Goal: Information Seeking & Learning: Compare options

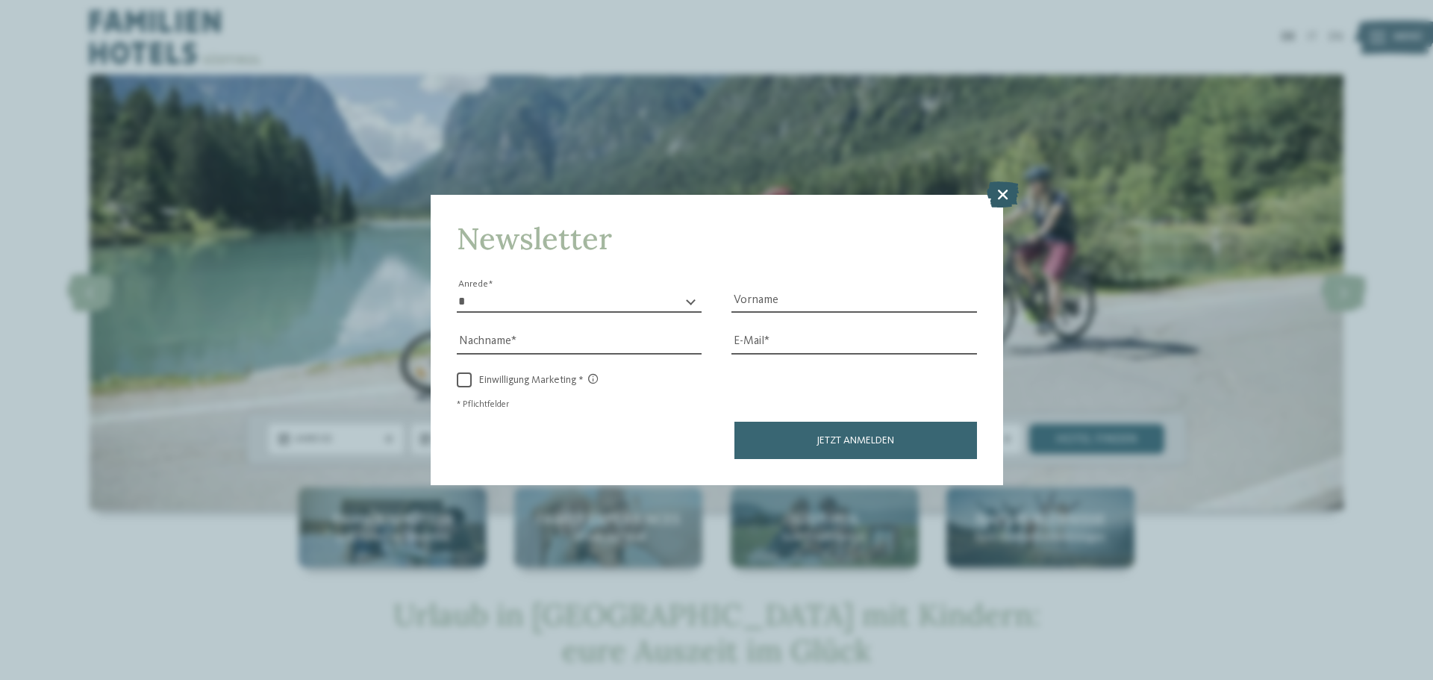
click at [1004, 195] on icon at bounding box center [1002, 194] width 32 height 26
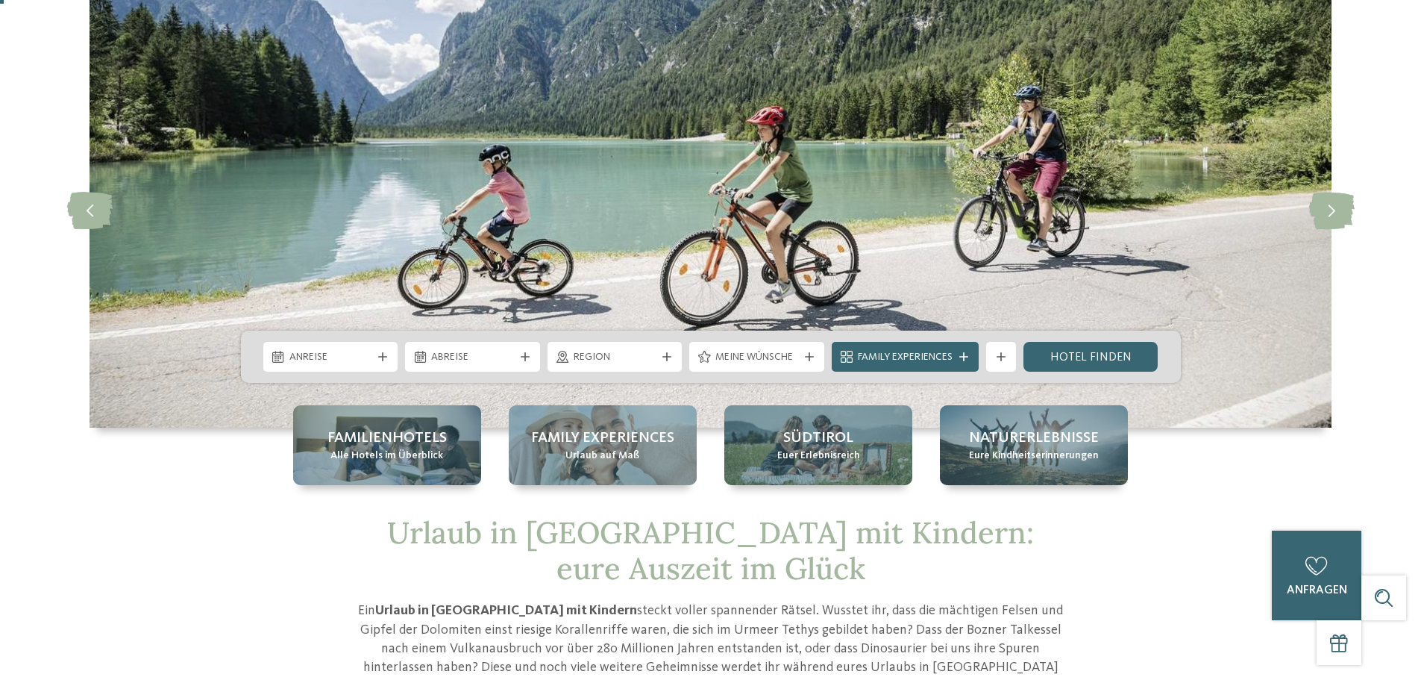
scroll to position [373, 0]
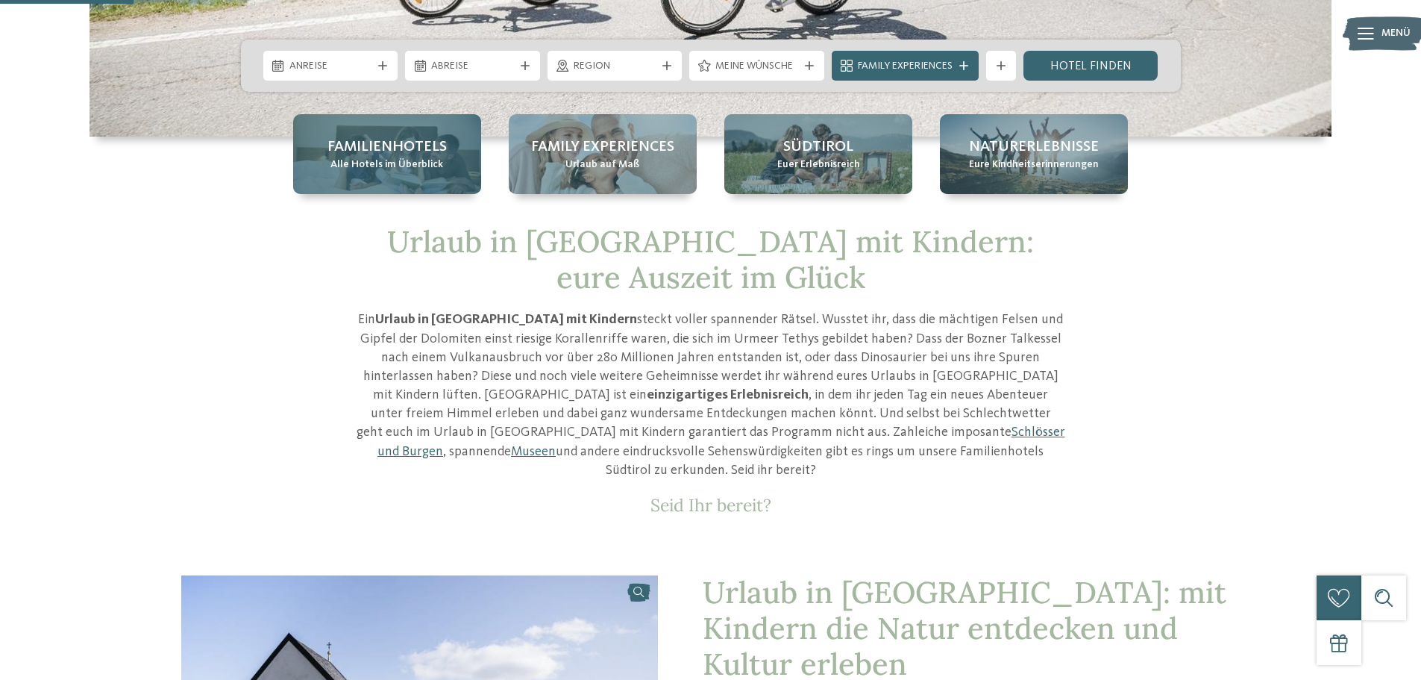
click at [436, 163] on span "Alle Hotels im Überblick" at bounding box center [387, 164] width 113 height 15
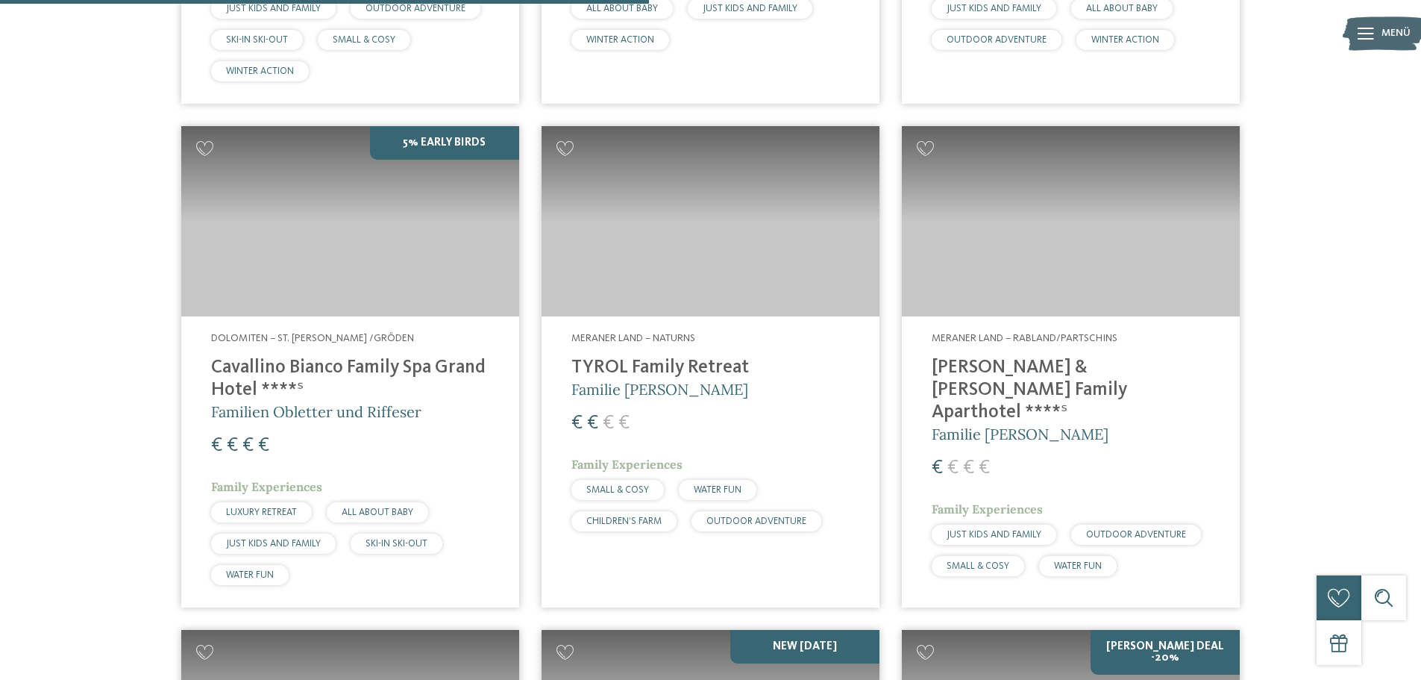
scroll to position [2306, 0]
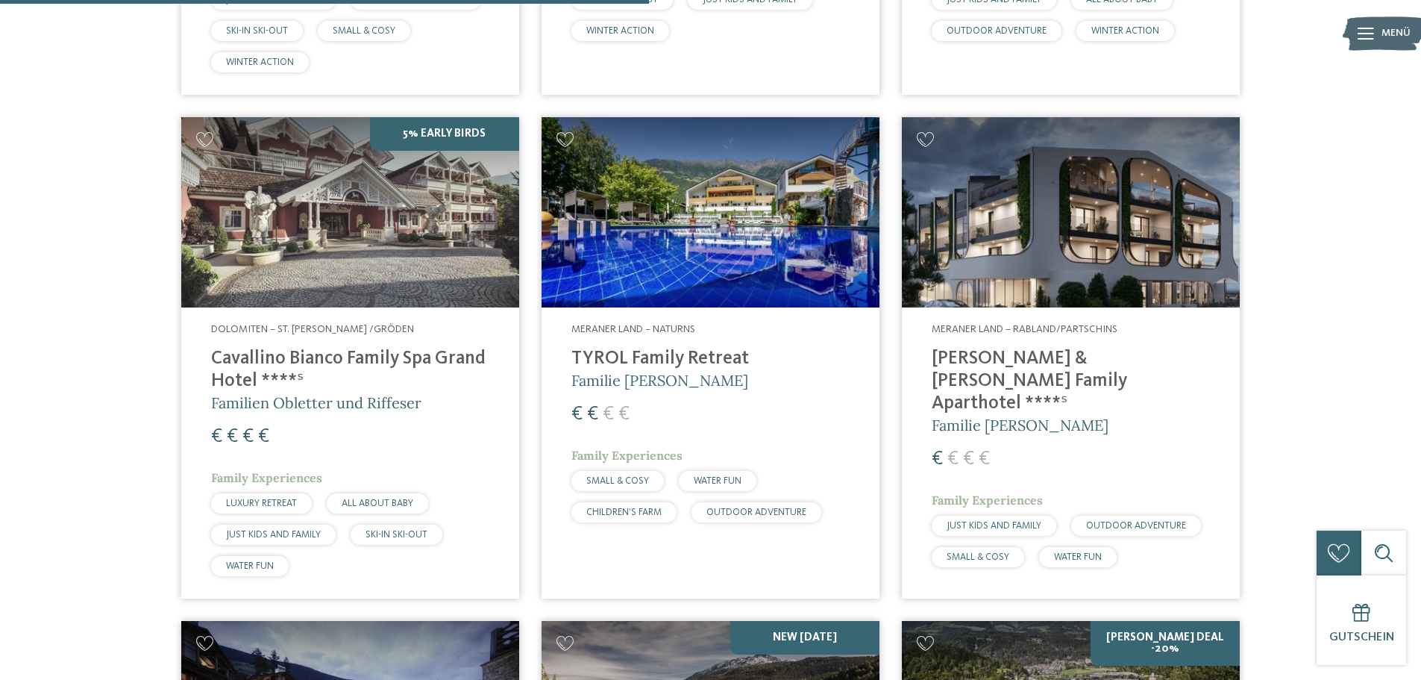
click at [700, 271] on img at bounding box center [711, 212] width 338 height 190
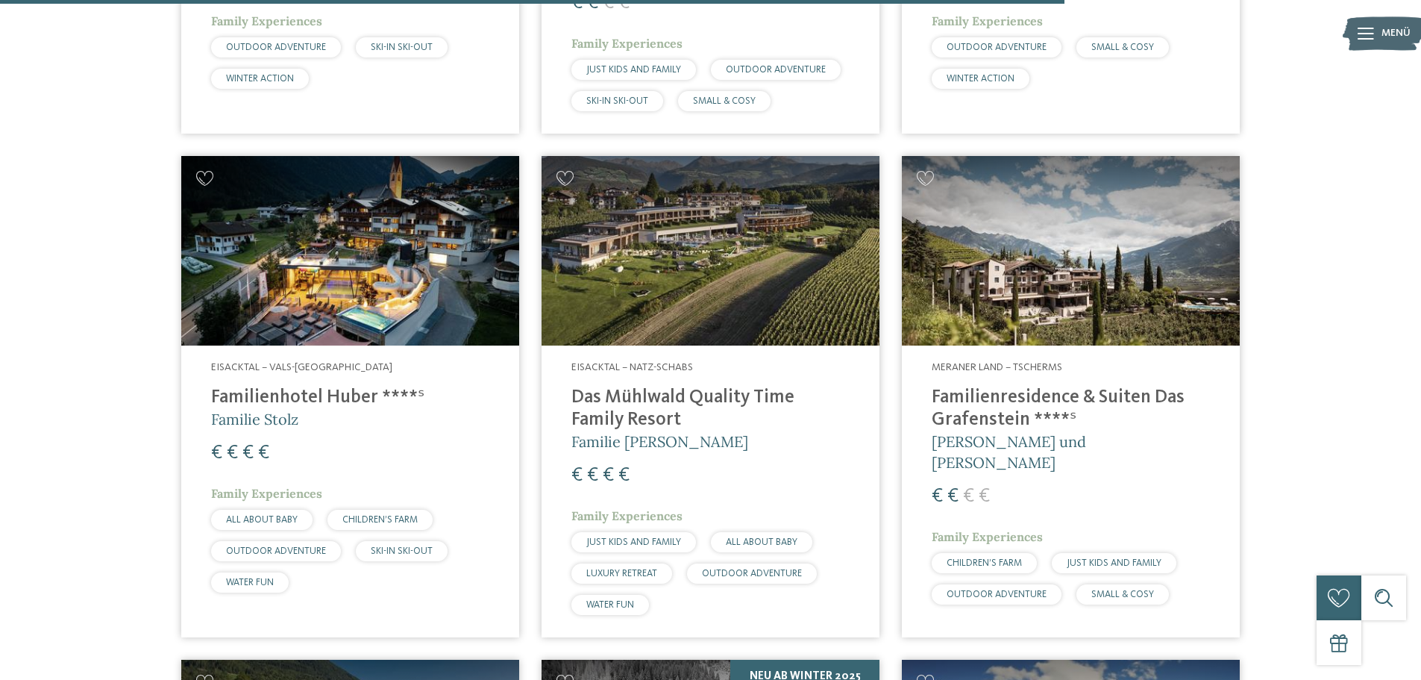
scroll to position [3799, 0]
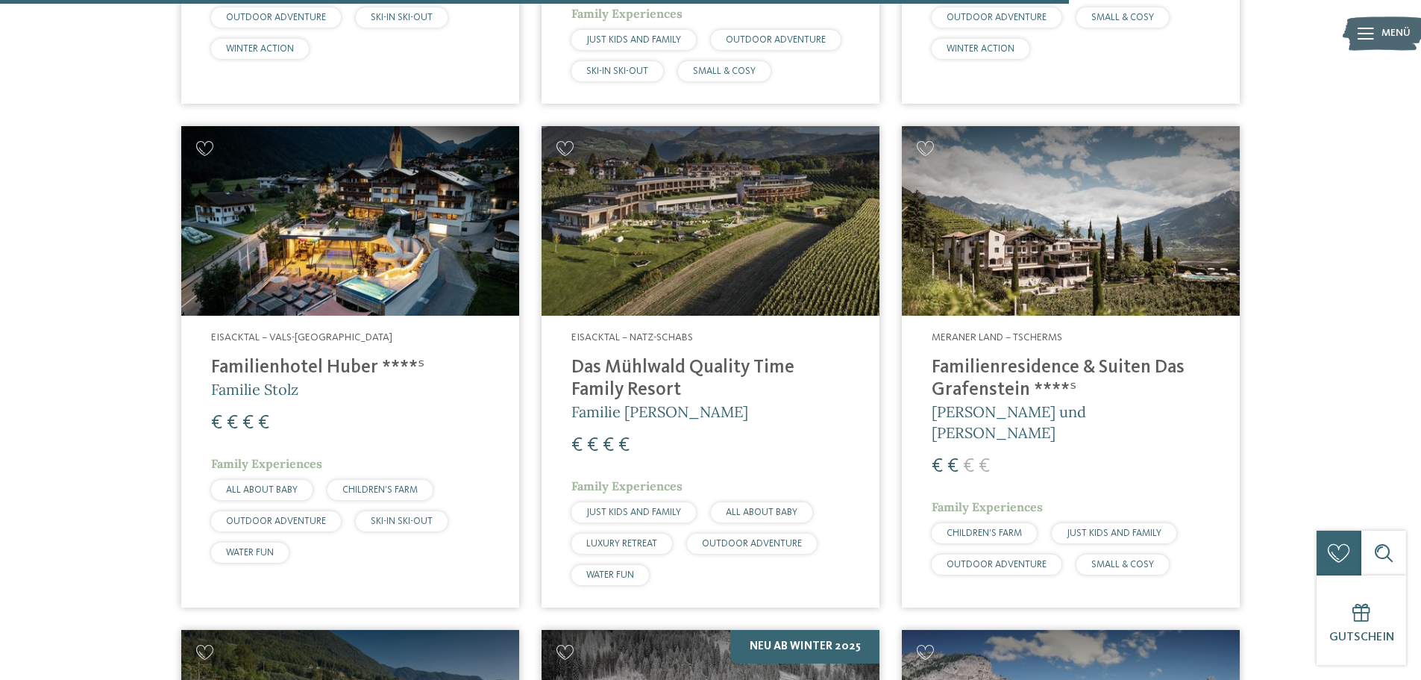
click at [1009, 266] on img at bounding box center [1071, 221] width 338 height 190
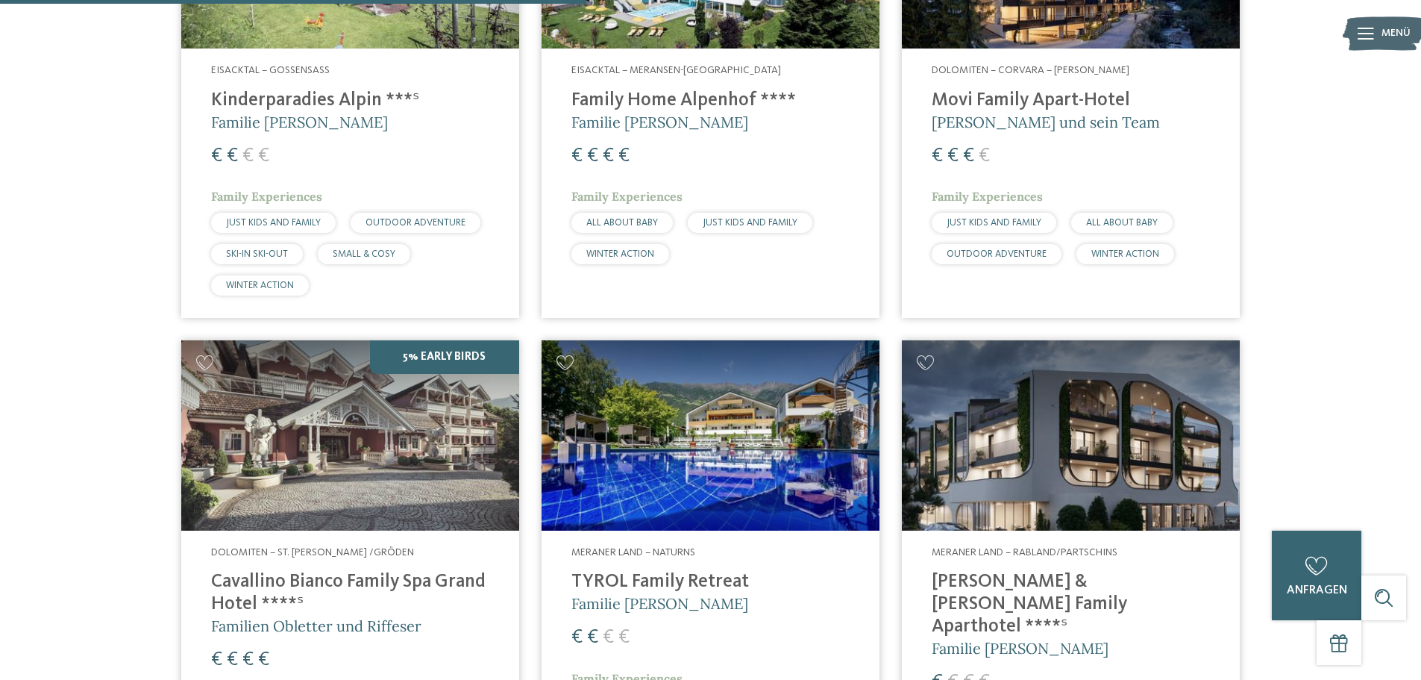
scroll to position [2232, 0]
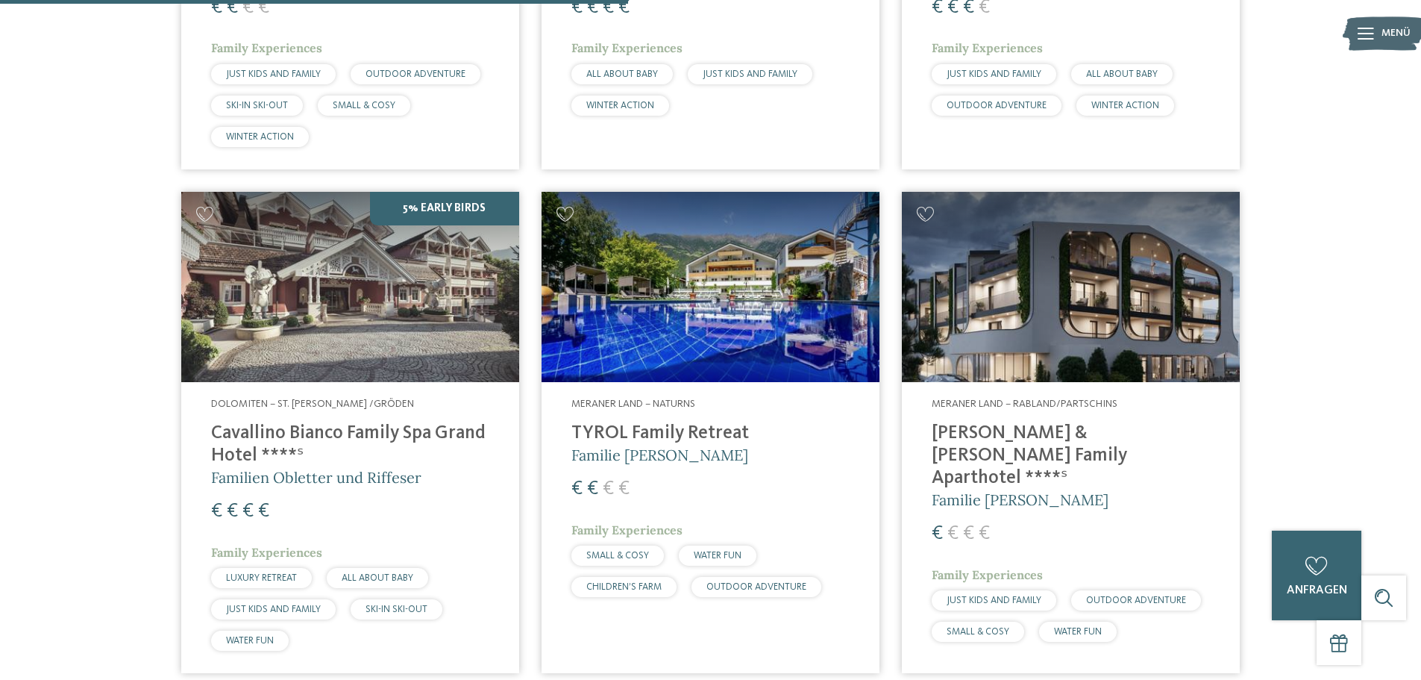
click at [1051, 289] on img at bounding box center [1071, 287] width 338 height 190
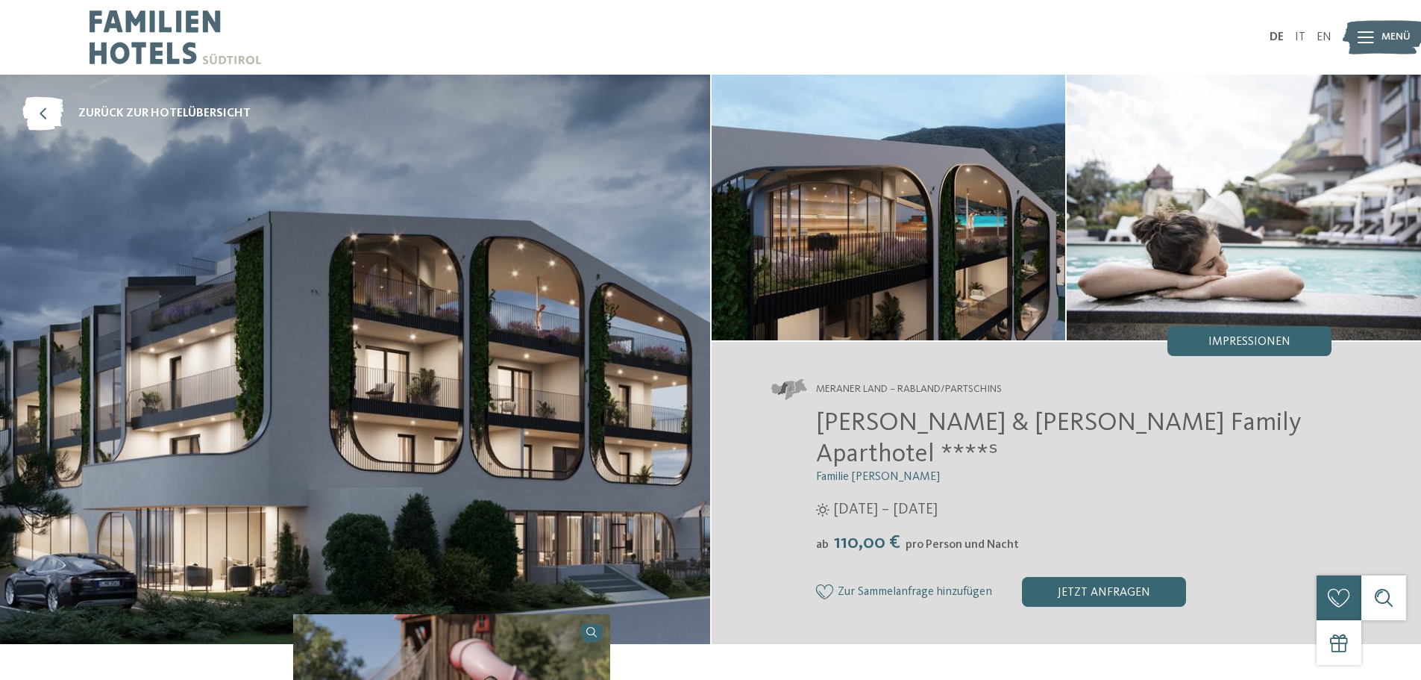
click at [807, 222] on img at bounding box center [889, 208] width 354 height 266
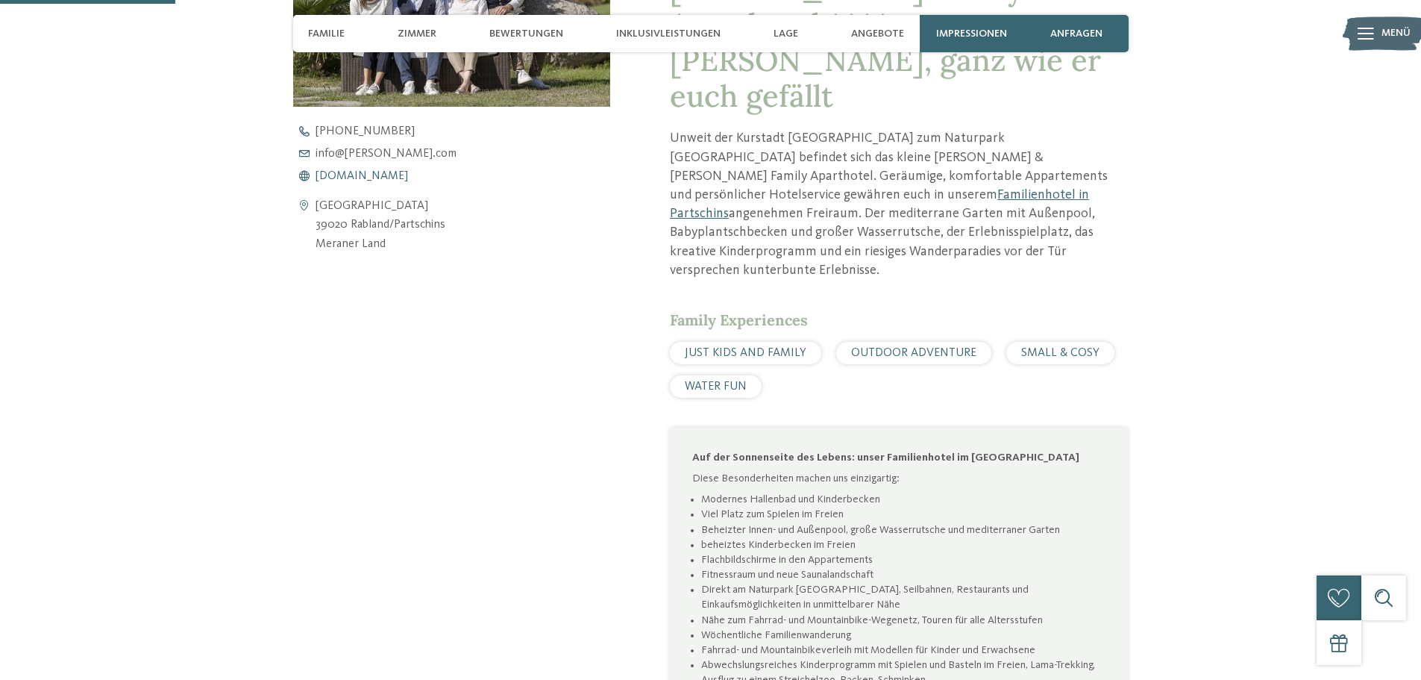
scroll to position [373, 0]
